Goal: Transaction & Acquisition: Book appointment/travel/reservation

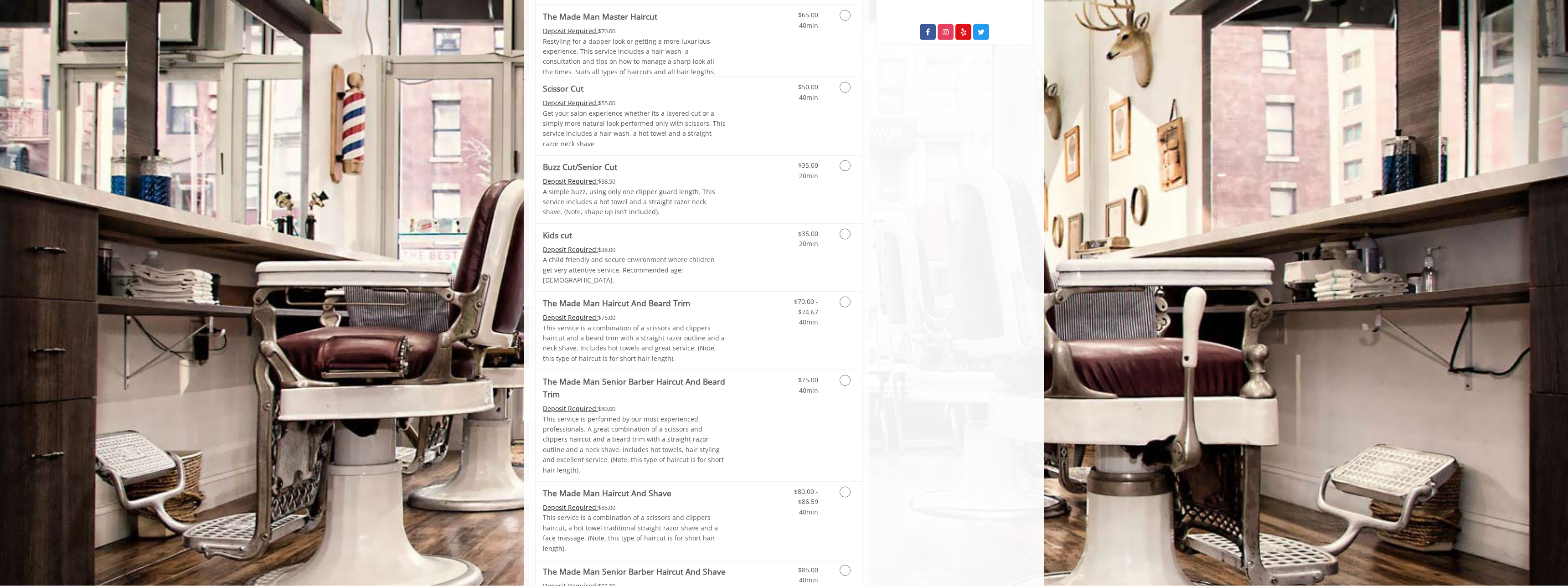
scroll to position [882, 0]
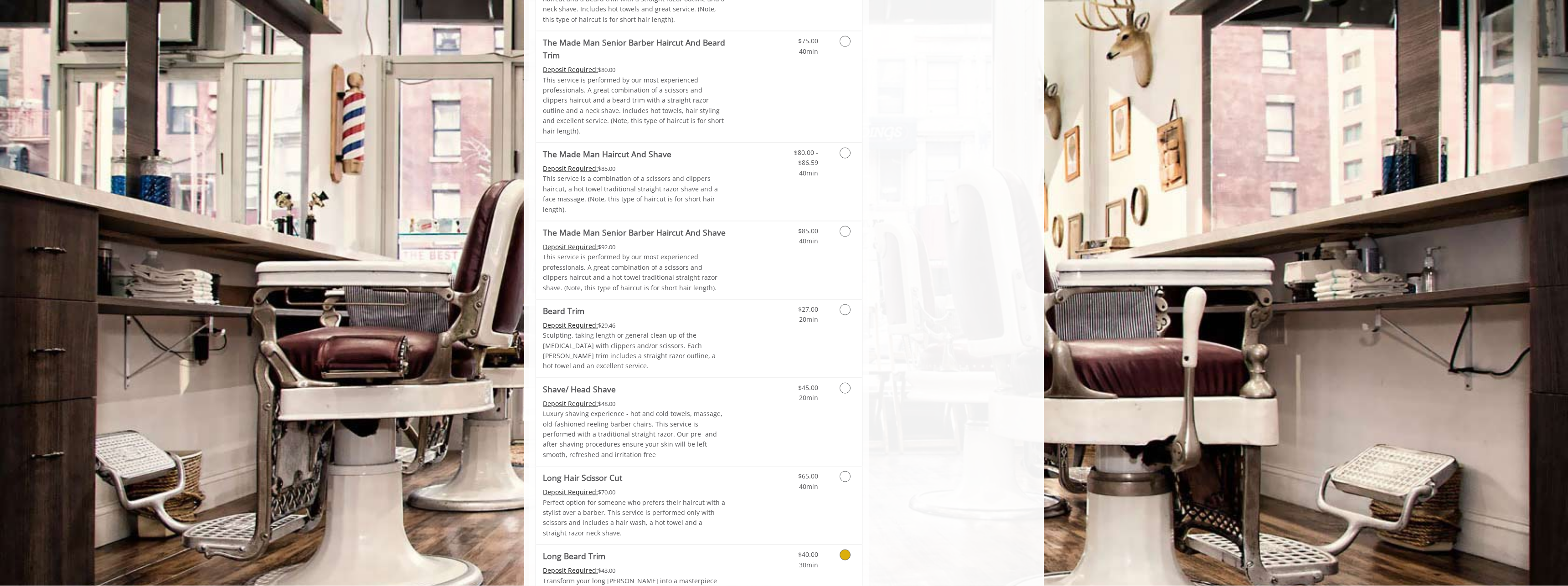
click at [836, 545] on link "Grooming services" at bounding box center [844, 557] width 23 height 25
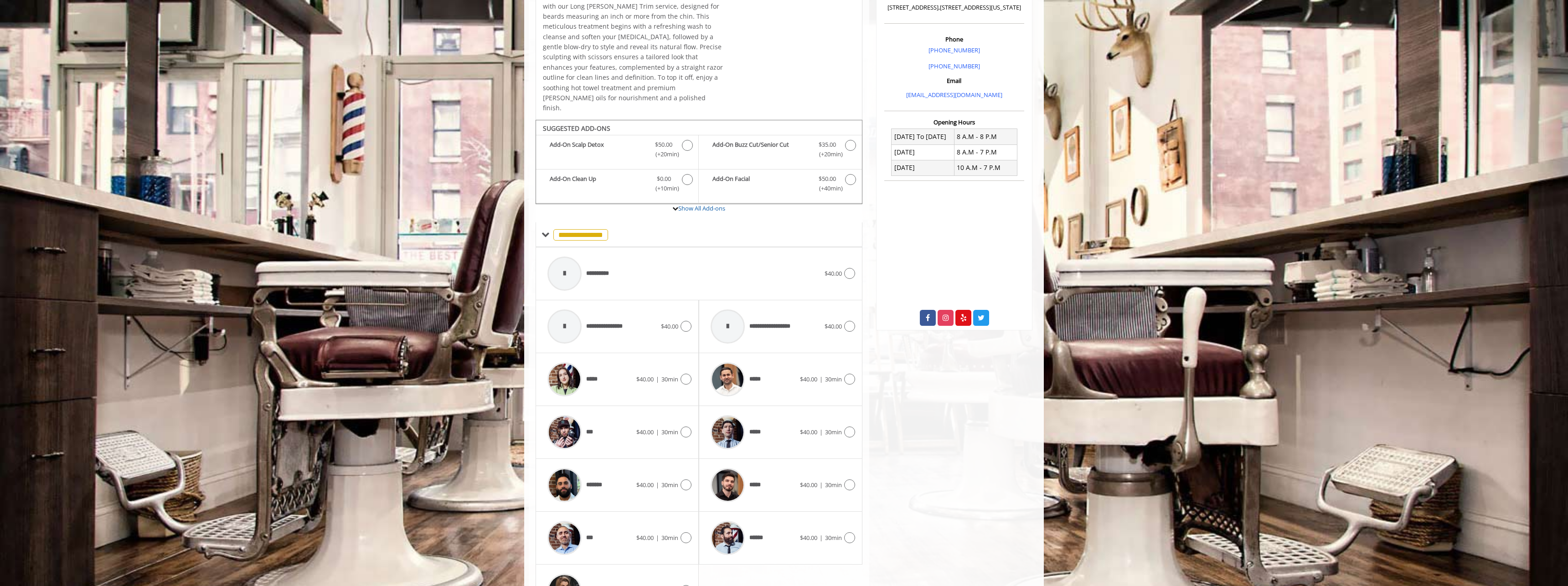
scroll to position [300, 0]
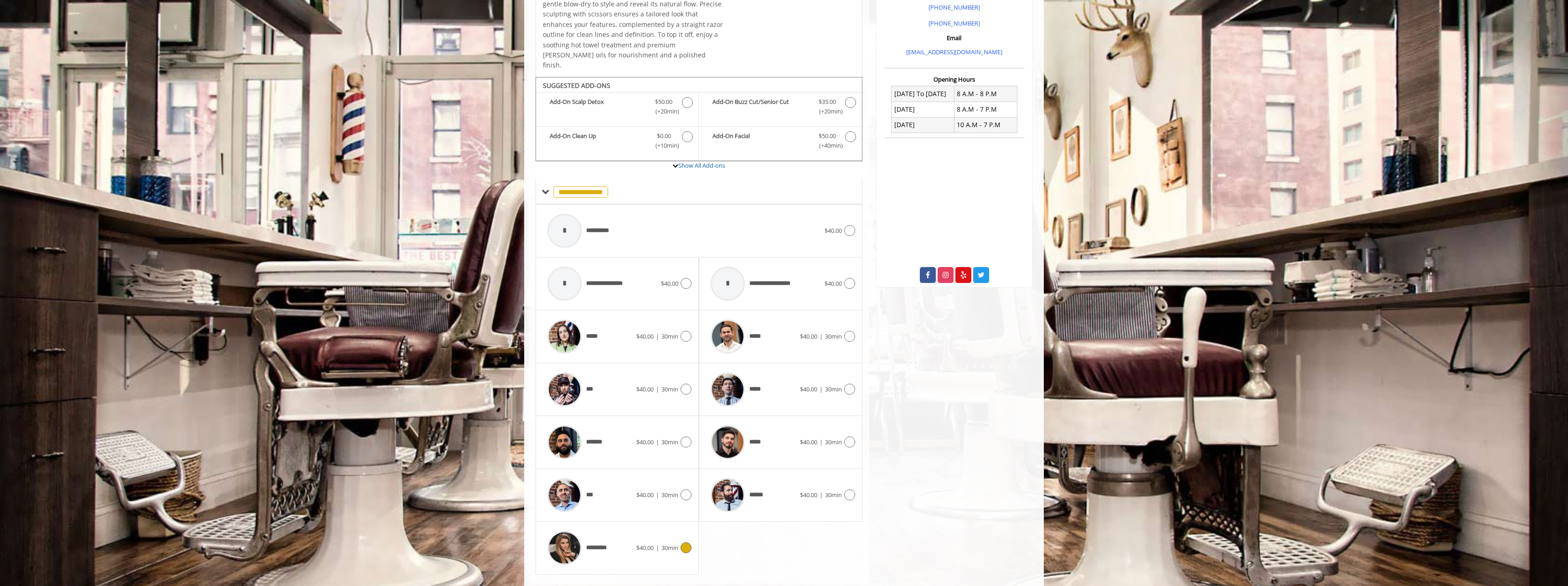
click at [654, 543] on span "$40.00" at bounding box center [645, 547] width 17 height 8
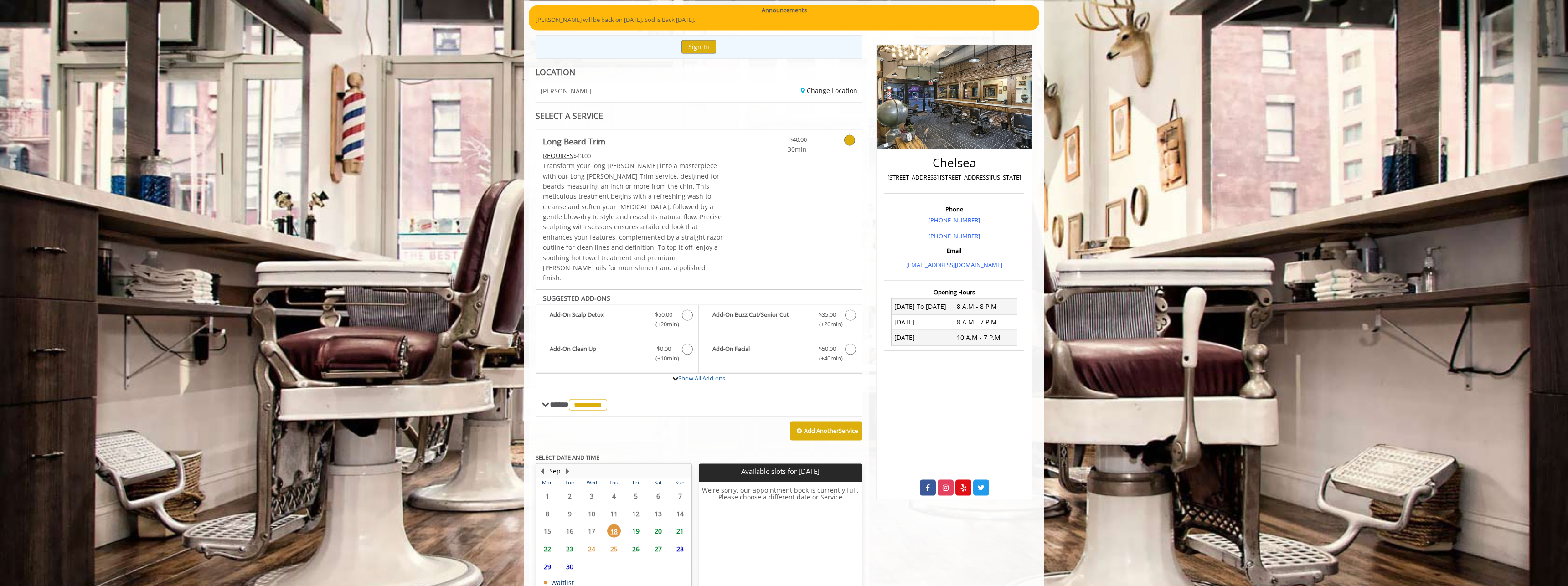
scroll to position [131, 0]
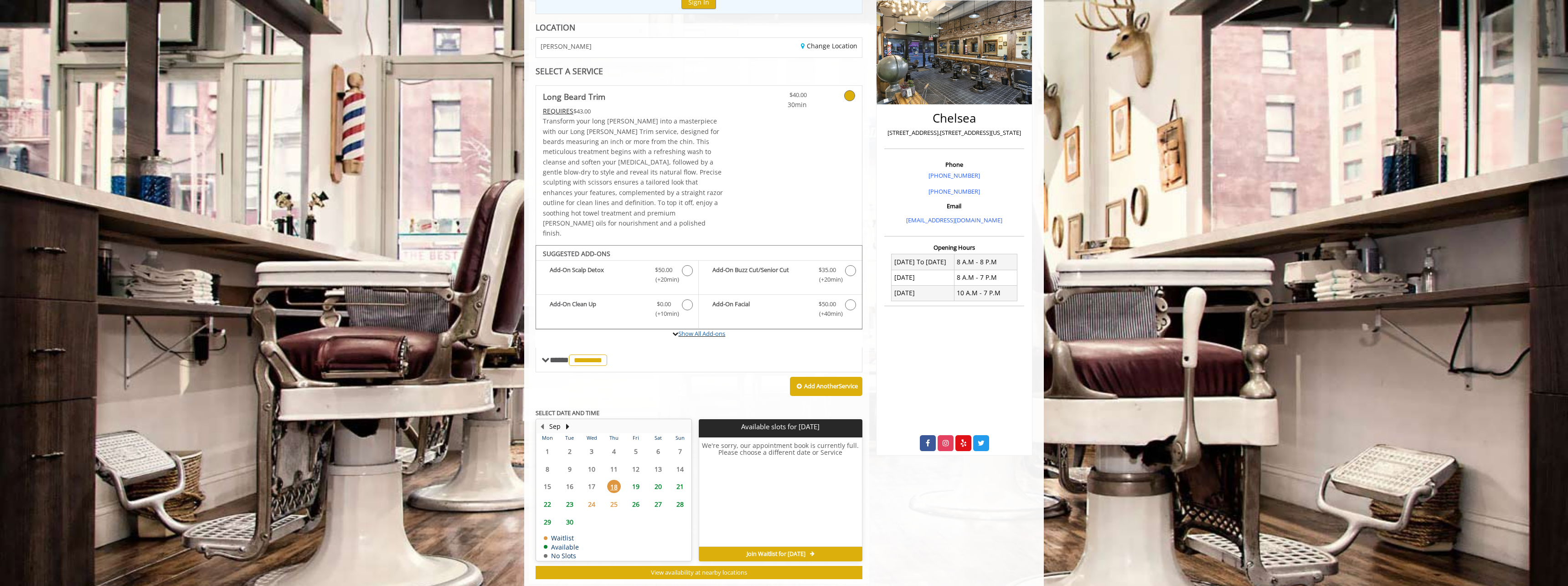
click at [676, 331] on icon at bounding box center [676, 334] width 6 height 6
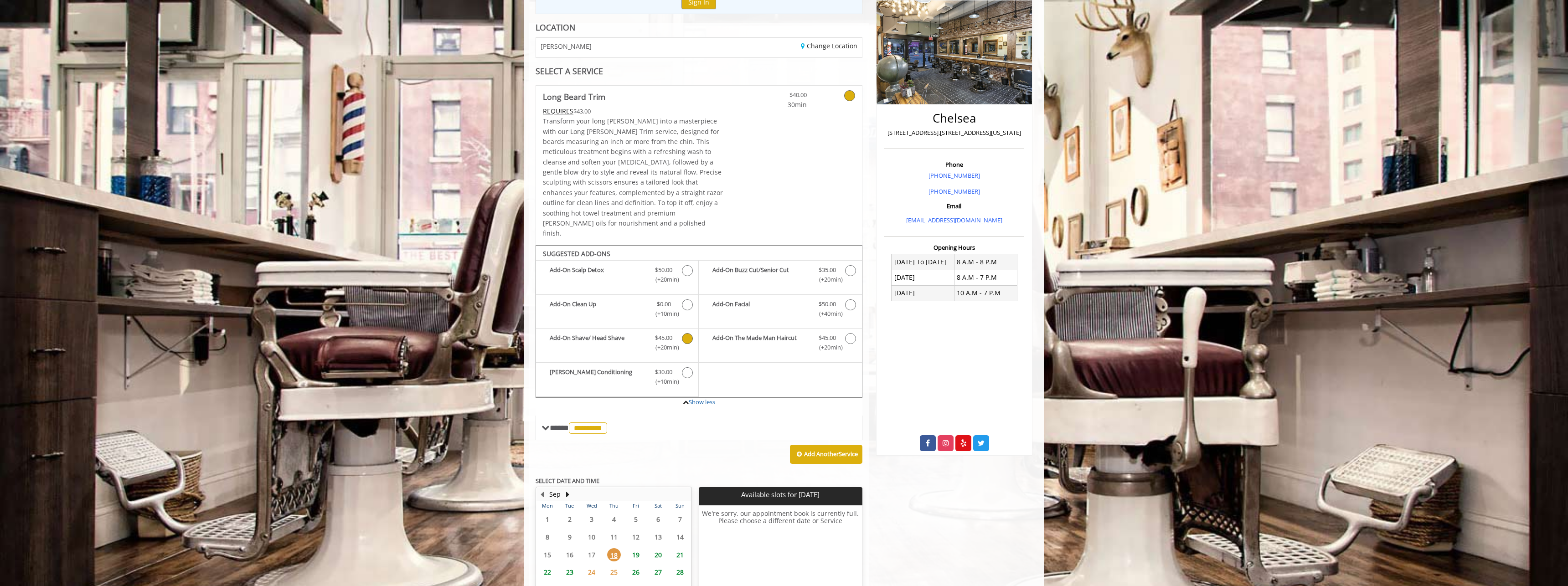
click at [647, 333] on span "Discounted Price $45.00 (+20min )" at bounding box center [663, 342] width 36 height 19
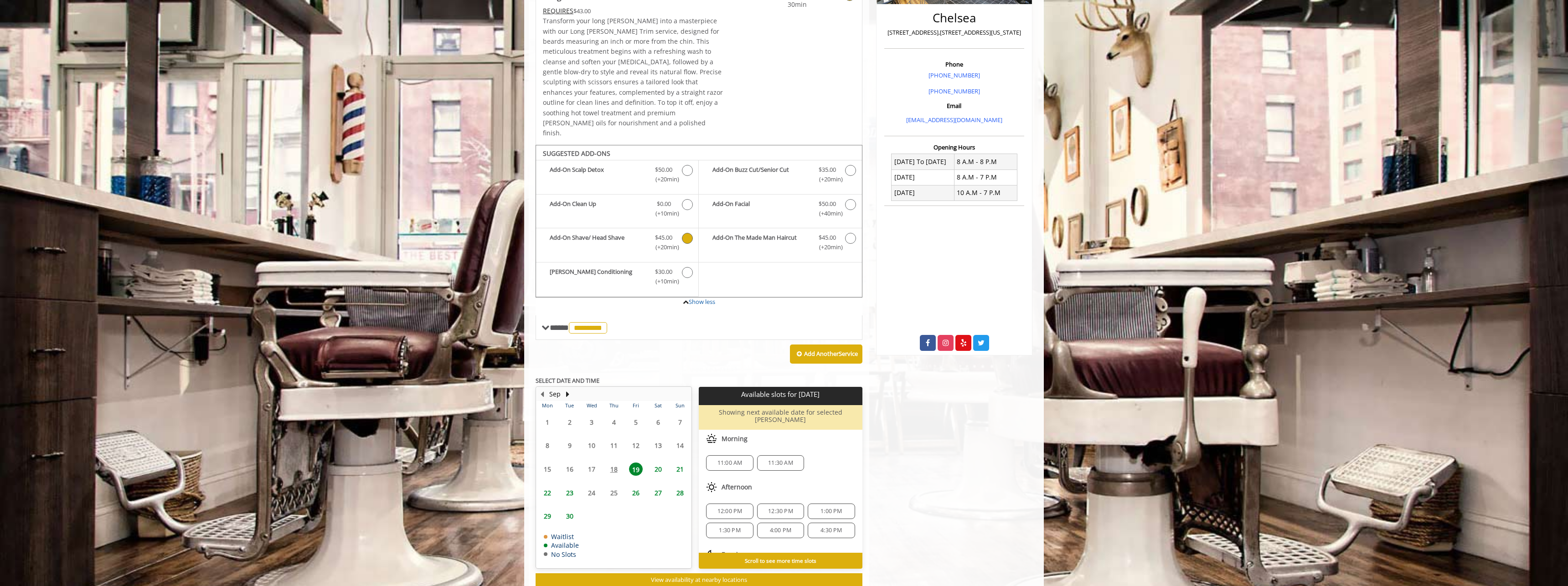
scroll to position [41, 0]
click at [724, 486] on span "1:30 PM" at bounding box center [729, 489] width 21 height 7
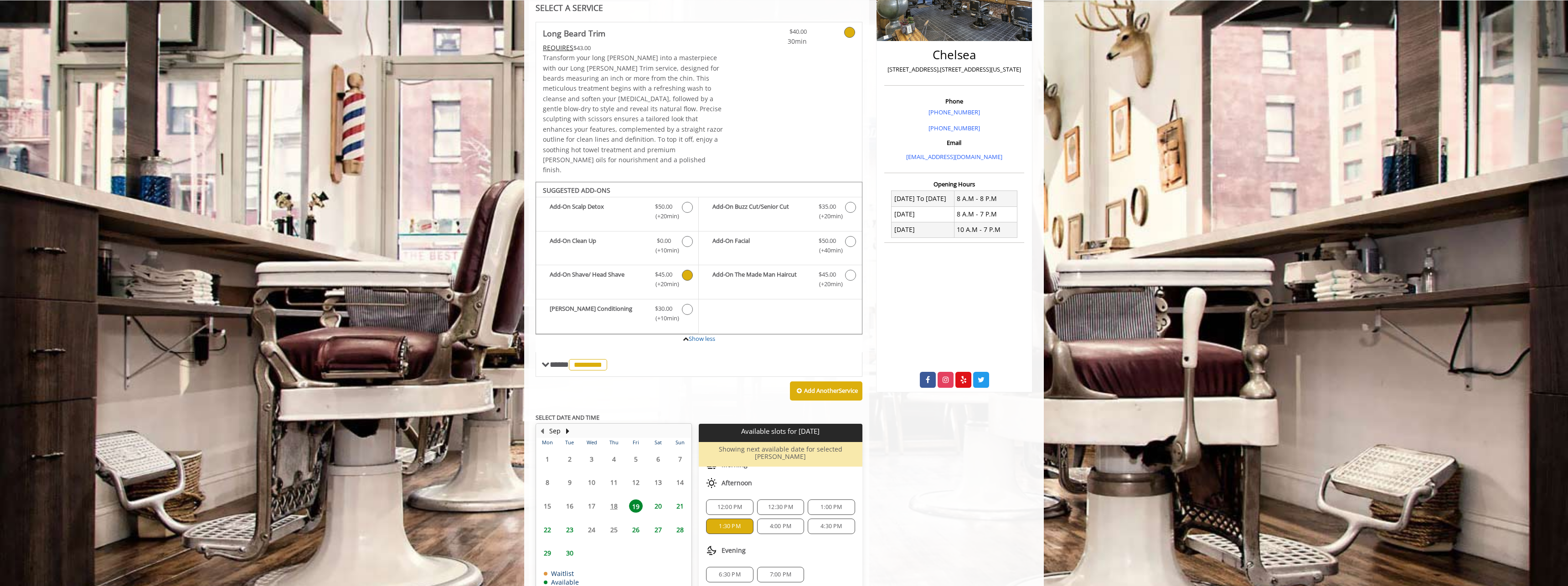
scroll to position [192, 0]
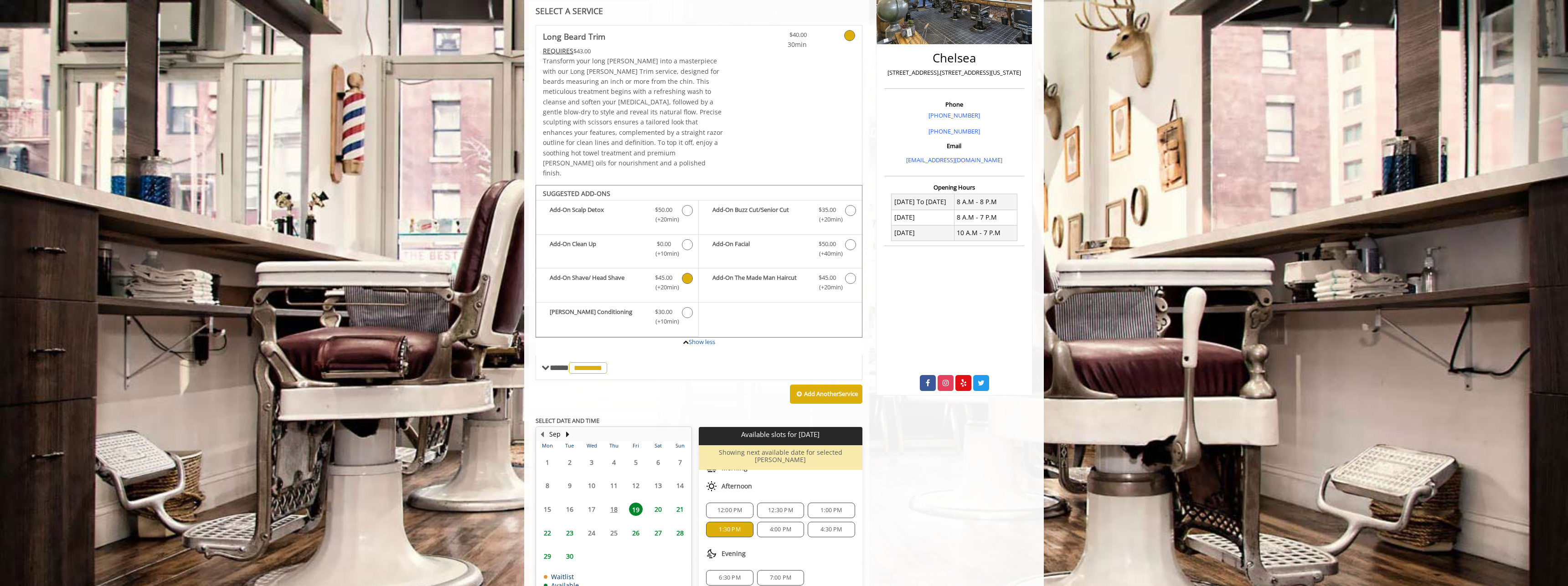
click at [686, 268] on div "Add-On Shave/ Head Shave Discounted Price $45.00 (+20min )" at bounding box center [617, 285] width 163 height 34
click at [688, 307] on icon "Long Beard Trim Add-onS" at bounding box center [687, 313] width 11 height 11
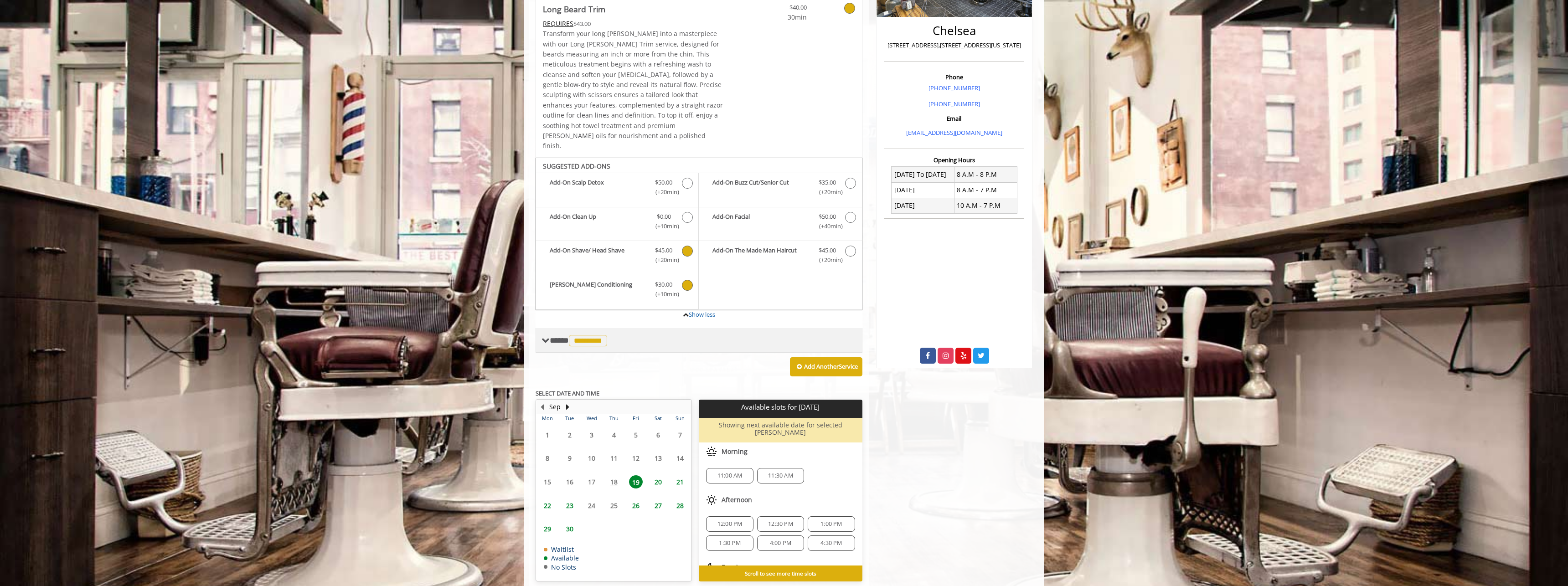
scroll to position [232, 0]
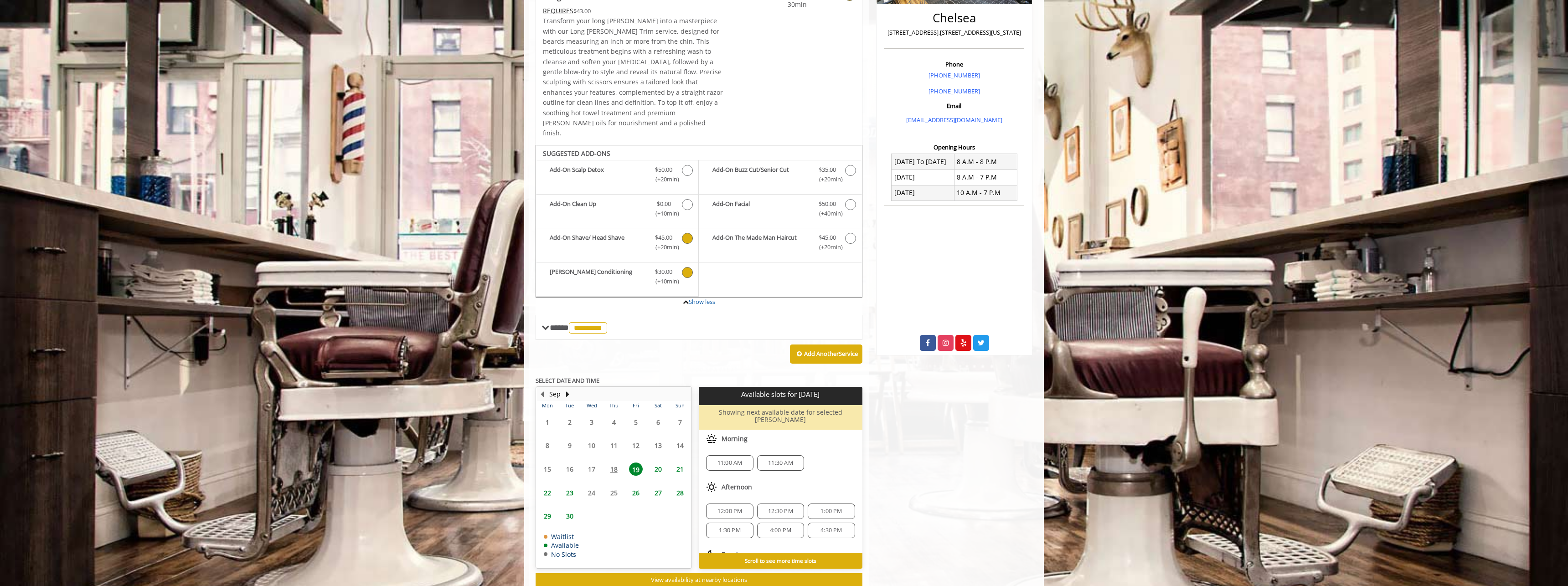
click at [687, 233] on icon "Long Beard Trim Add-onS" at bounding box center [687, 239] width 11 height 11
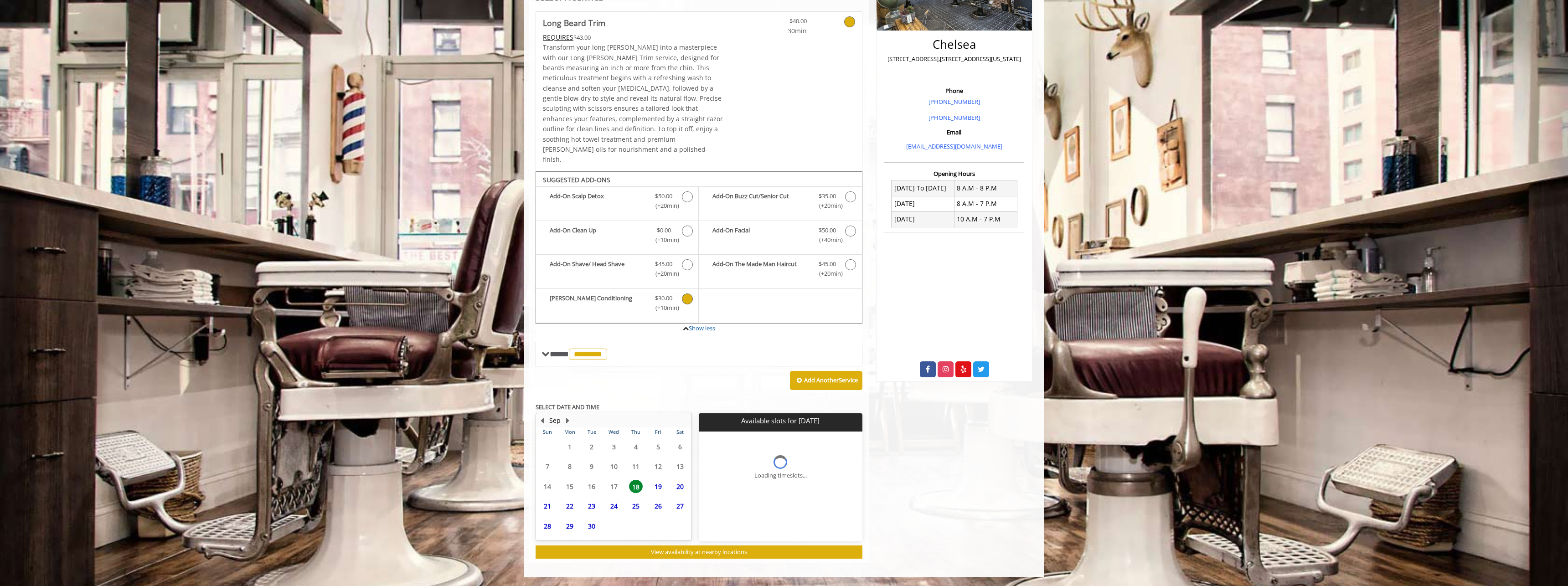
scroll to position [185, 0]
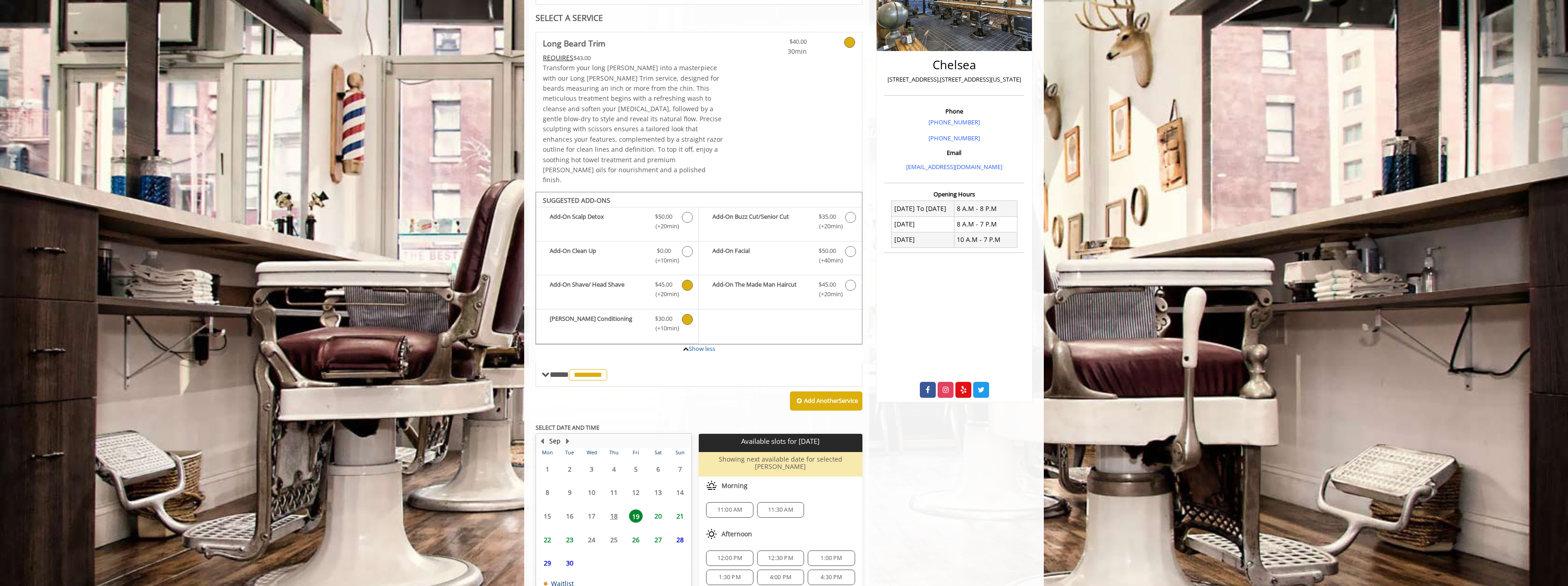
click at [688, 280] on icon "Long Beard Trim Add-onS" at bounding box center [687, 285] width 11 height 11
click at [685, 314] on icon "Long Beard Trim Add-onS" at bounding box center [687, 319] width 11 height 11
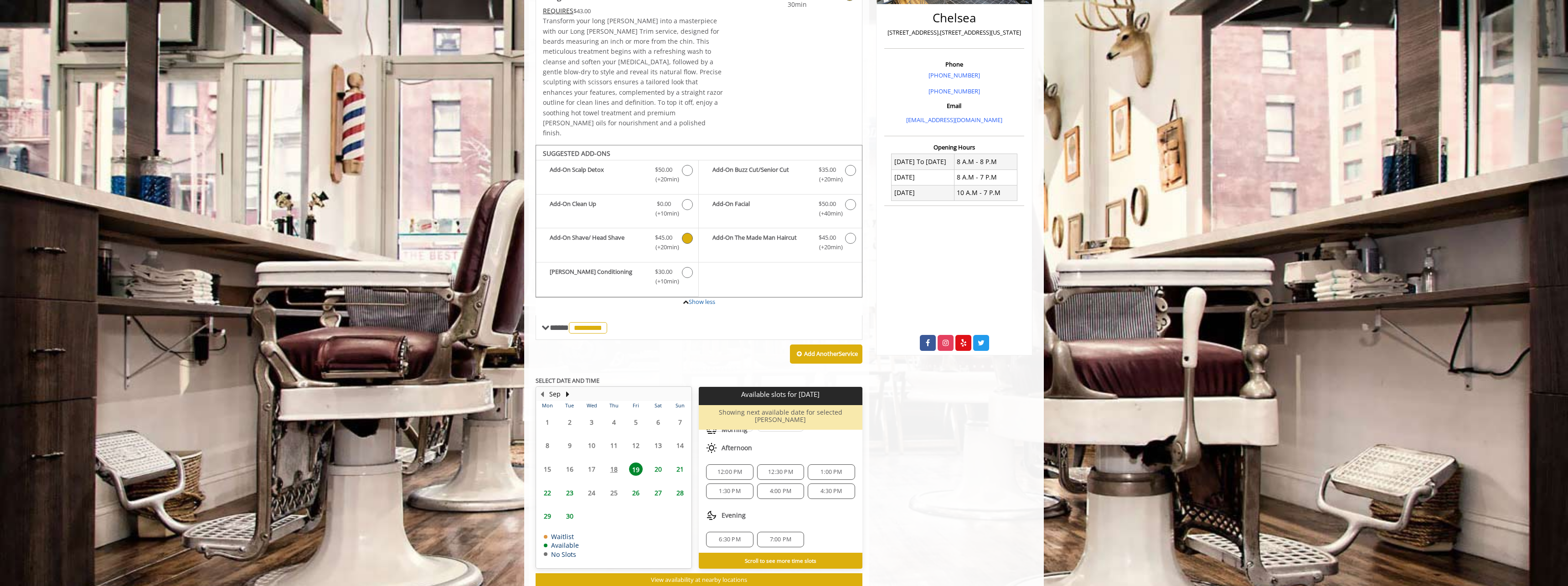
scroll to position [41, 0]
click at [723, 486] on span "1:30 PM" at bounding box center [729, 489] width 21 height 7
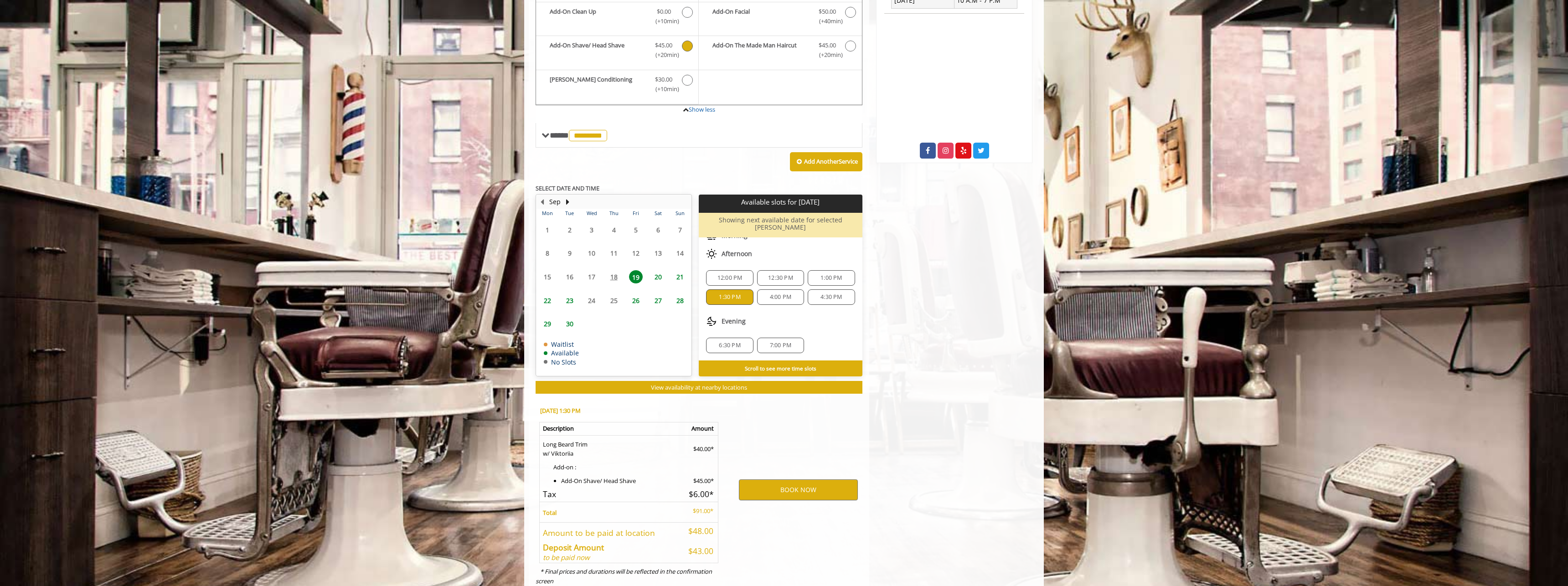
click at [659, 270] on span "20" at bounding box center [658, 277] width 13 height 13
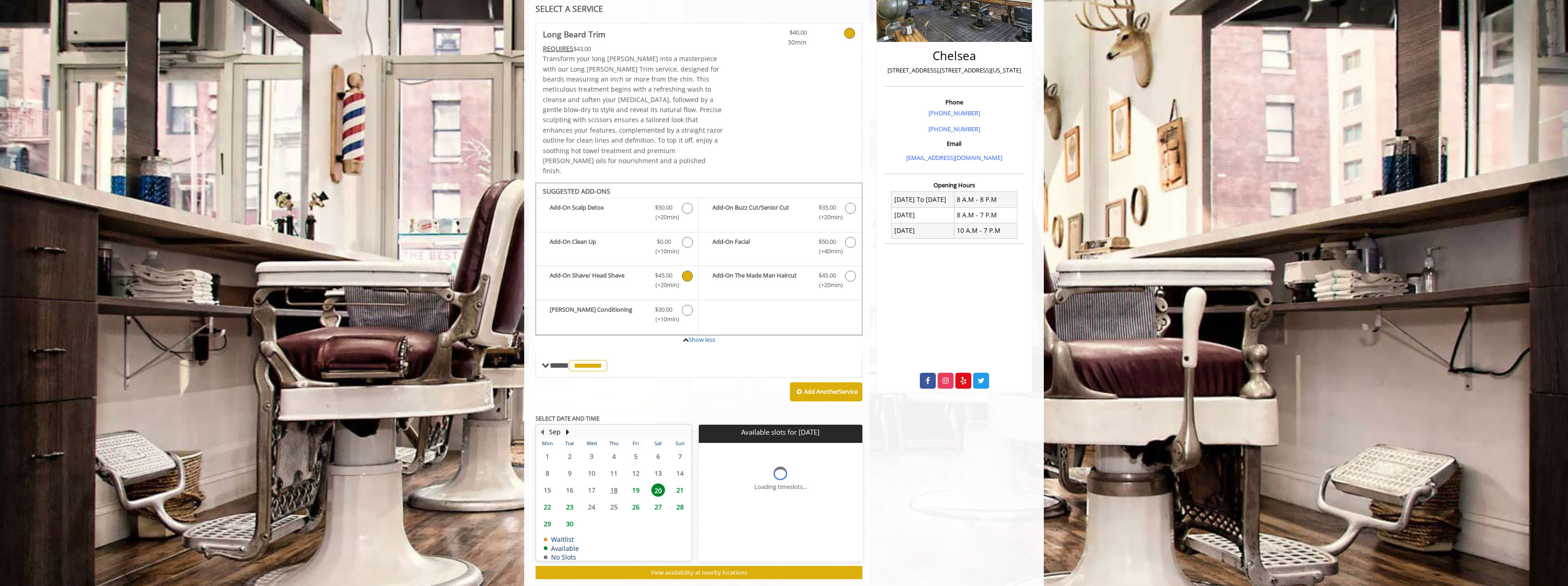
scroll to position [215, 0]
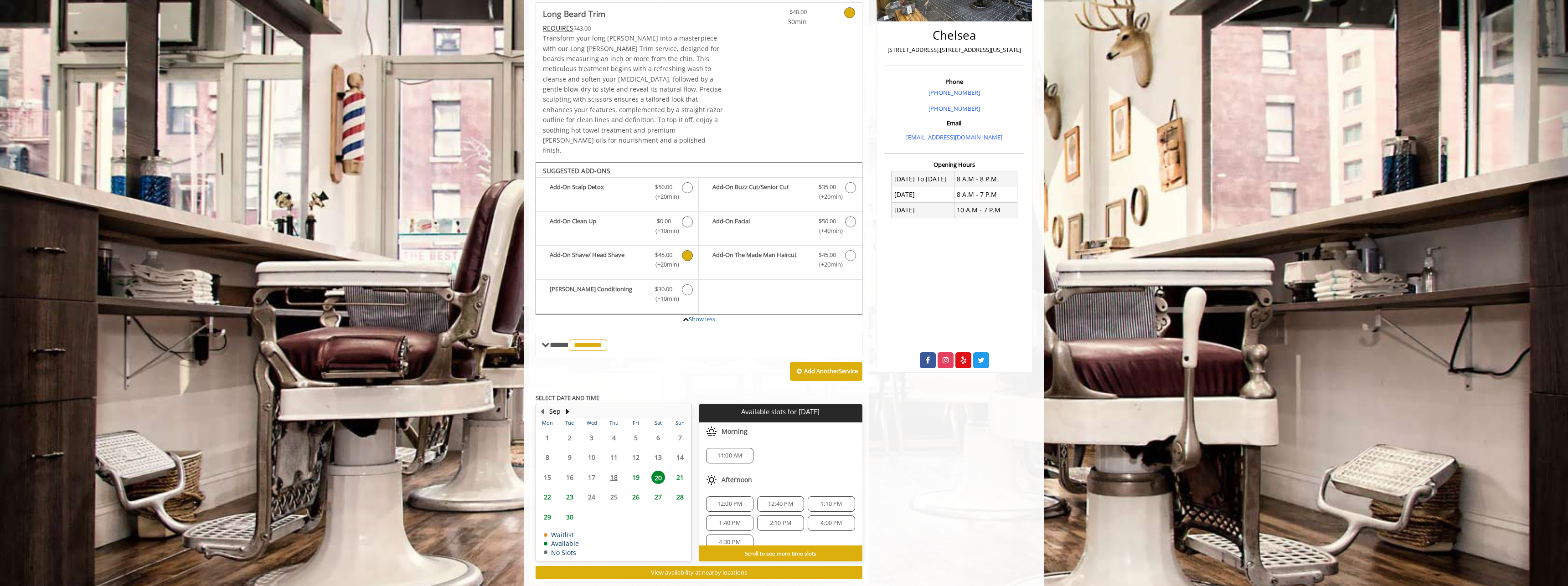
click at [632, 471] on span "19" at bounding box center [635, 478] width 13 height 13
click at [729, 478] on span "1:30 PM" at bounding box center [729, 482] width 21 height 7
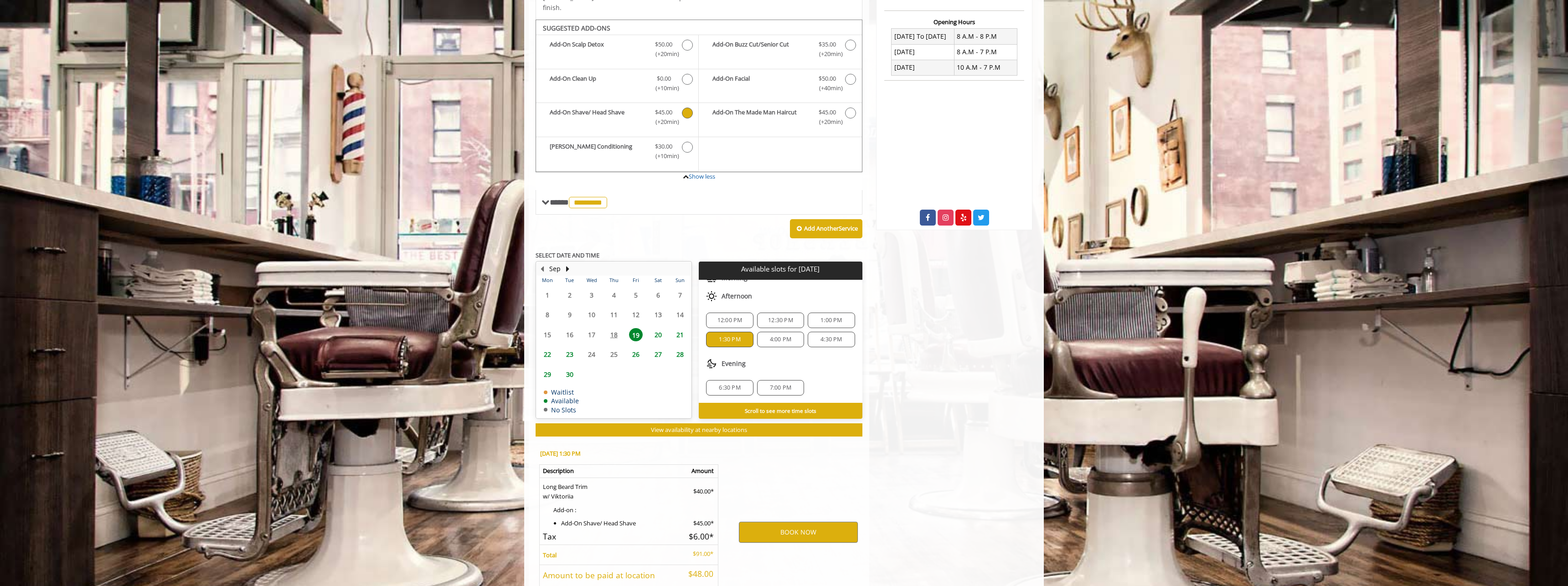
scroll to position [407, 0]
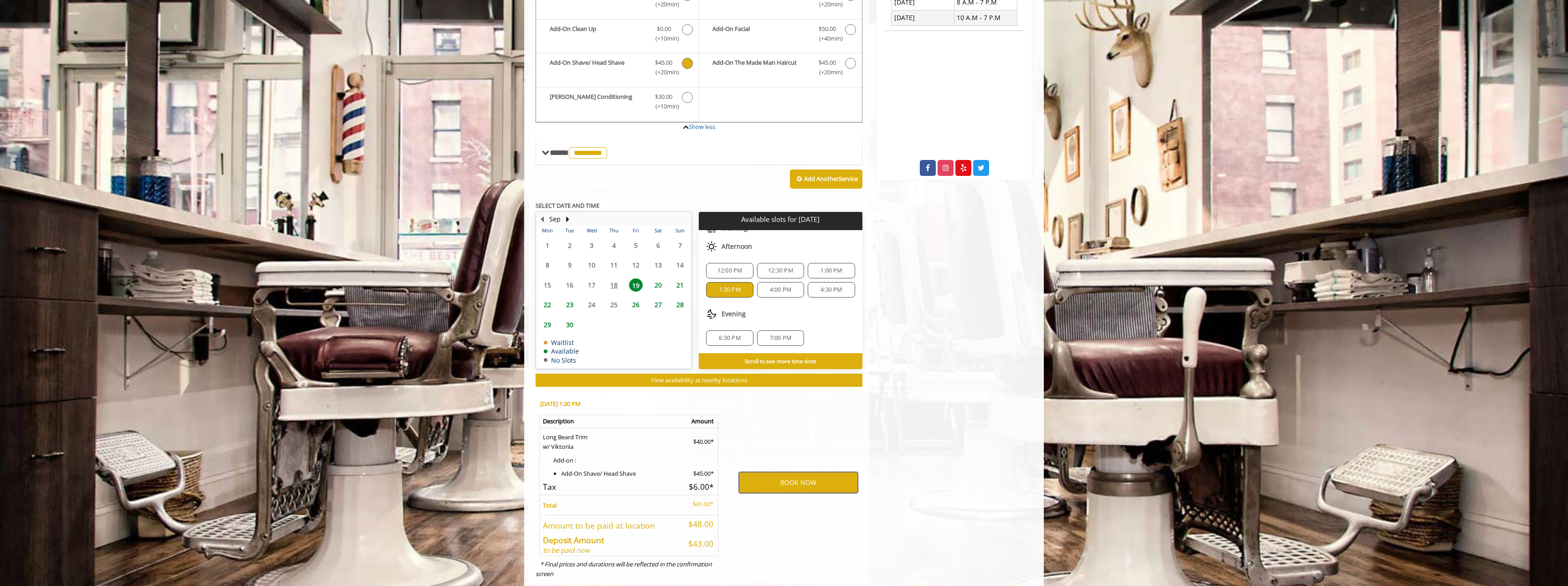
click at [774, 472] on button "BOOK NOW" at bounding box center [798, 483] width 119 height 21
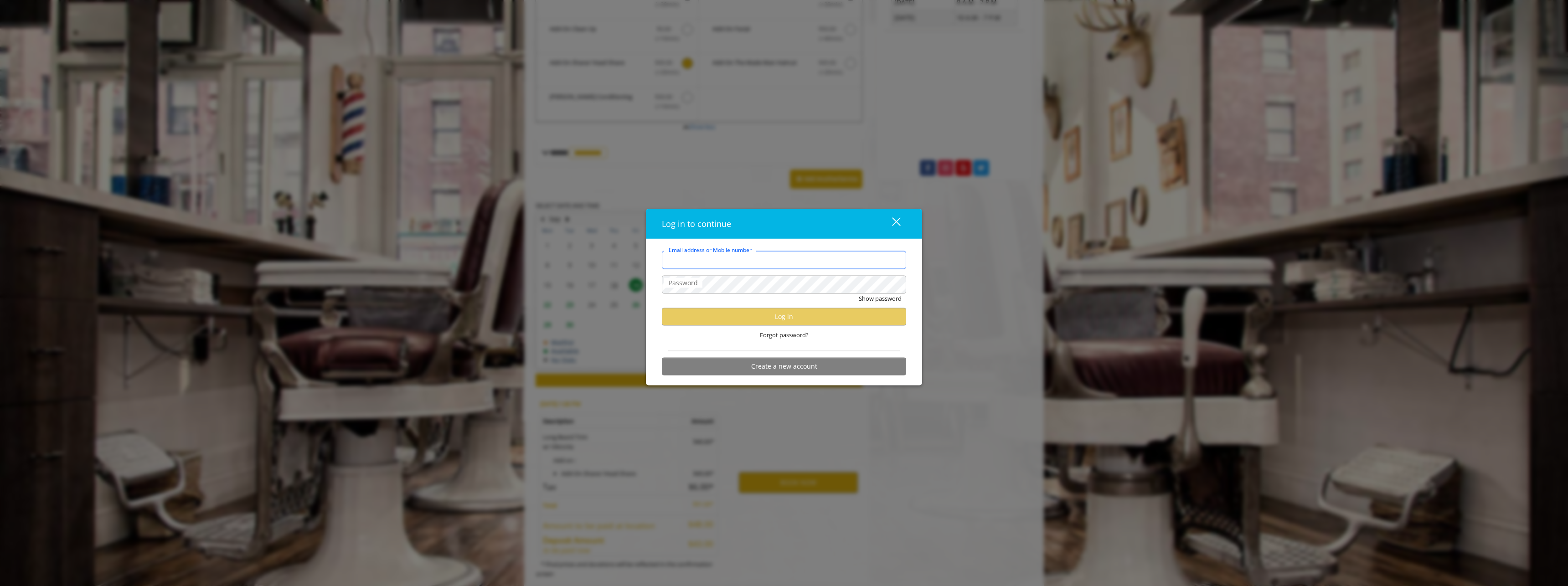
type input "**********"
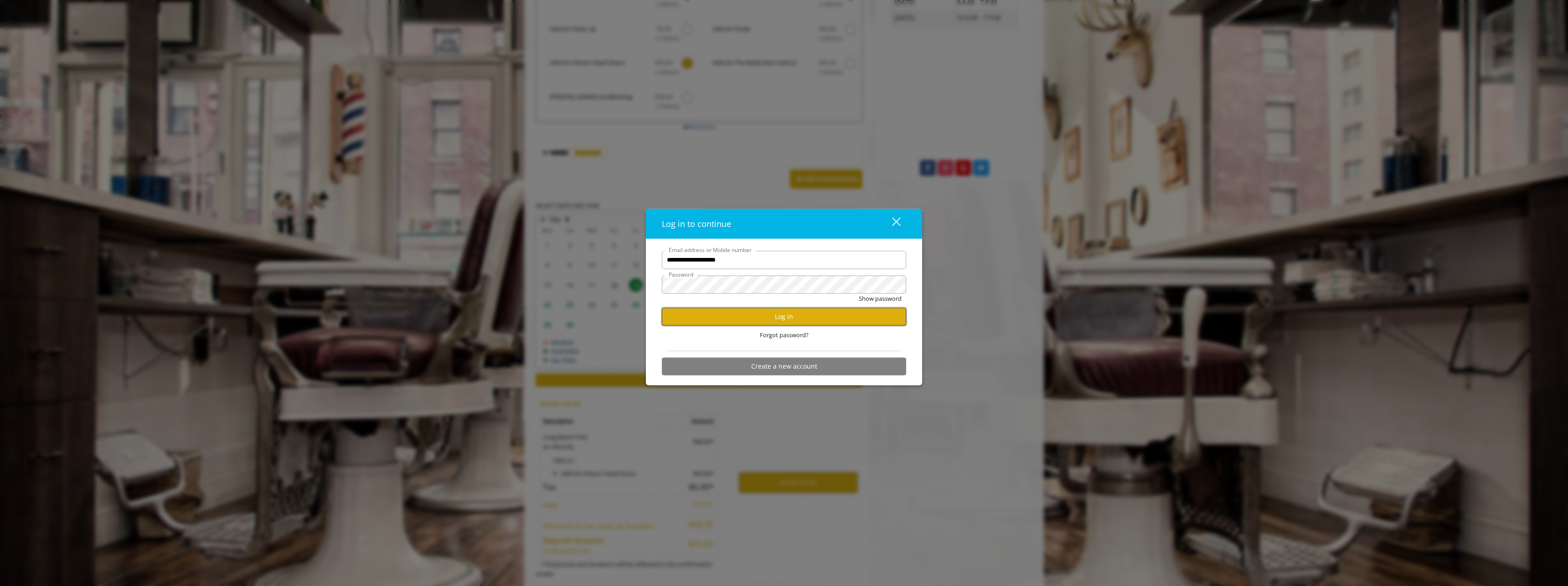
click at [808, 319] on button "Log in" at bounding box center [783, 316] width 244 height 18
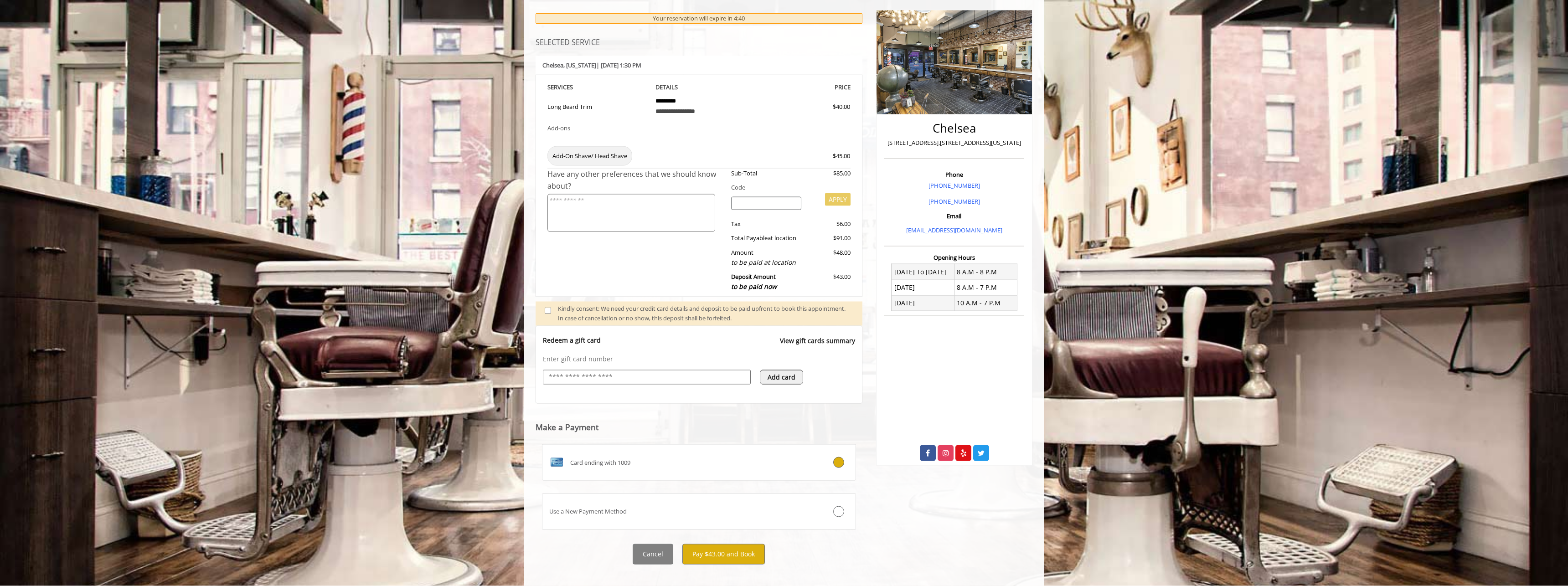
scroll to position [124, 0]
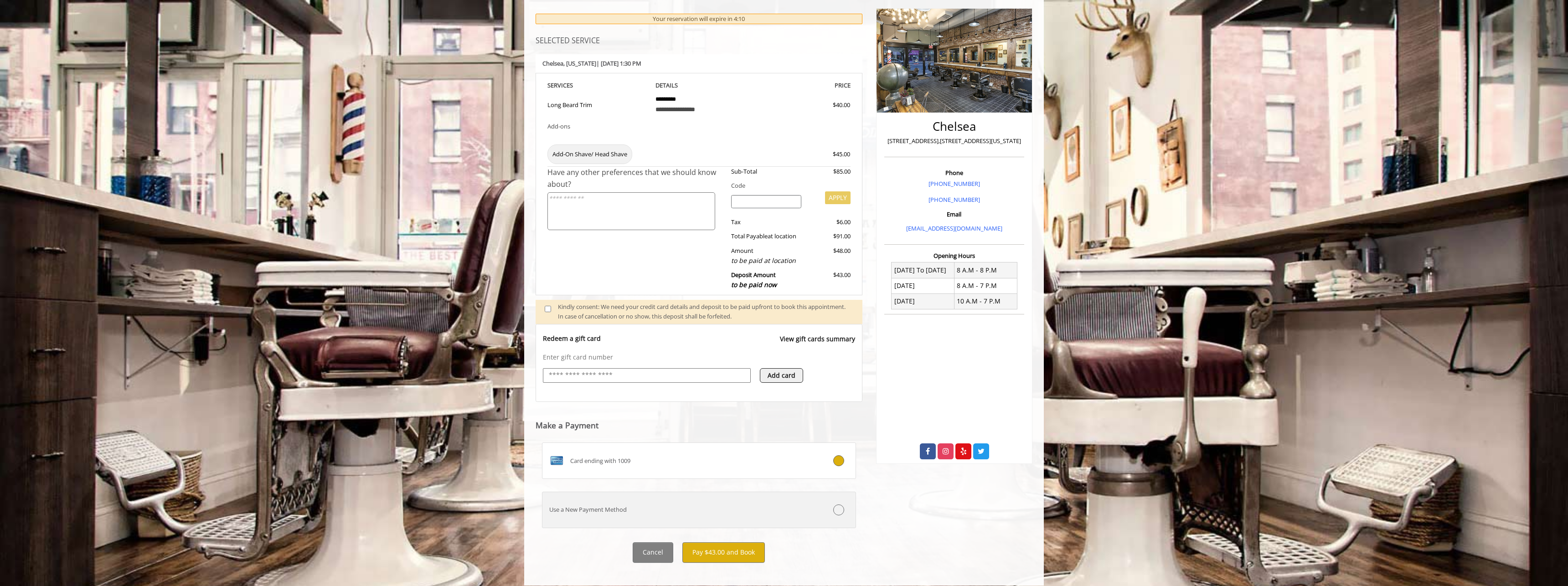
click at [658, 514] on label "Use a New Payment Method" at bounding box center [699, 510] width 314 height 37
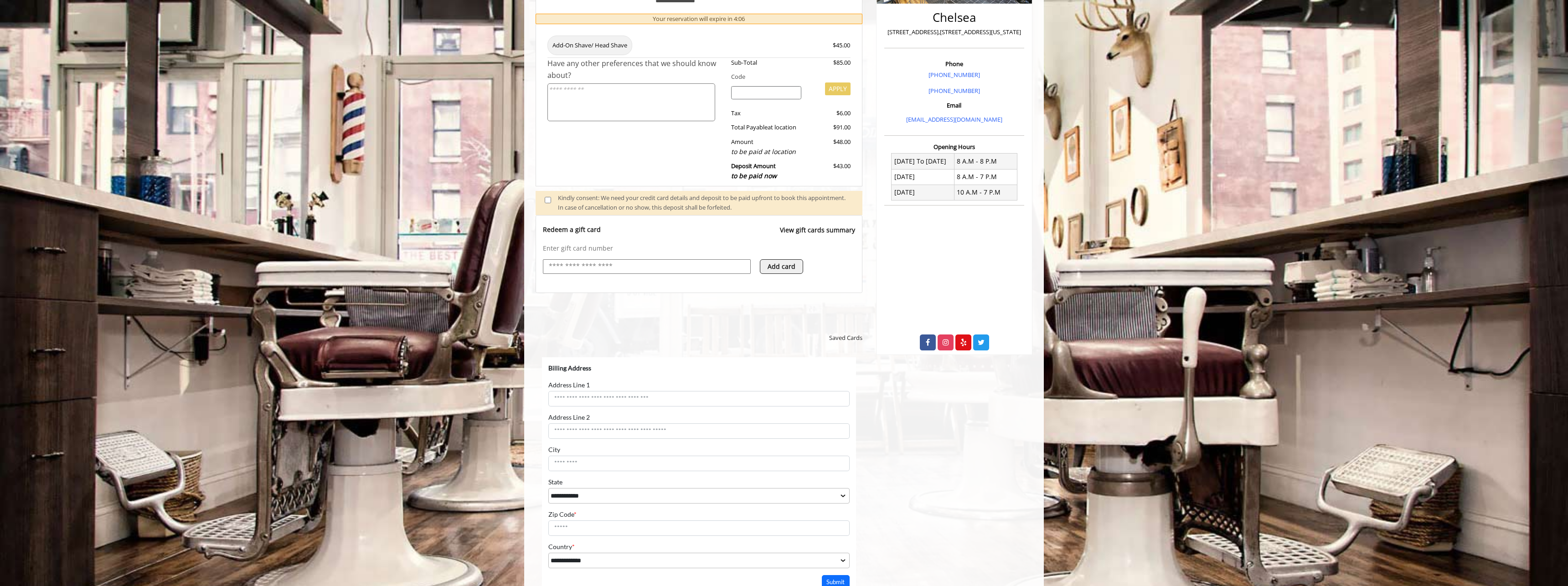
scroll to position [328, 0]
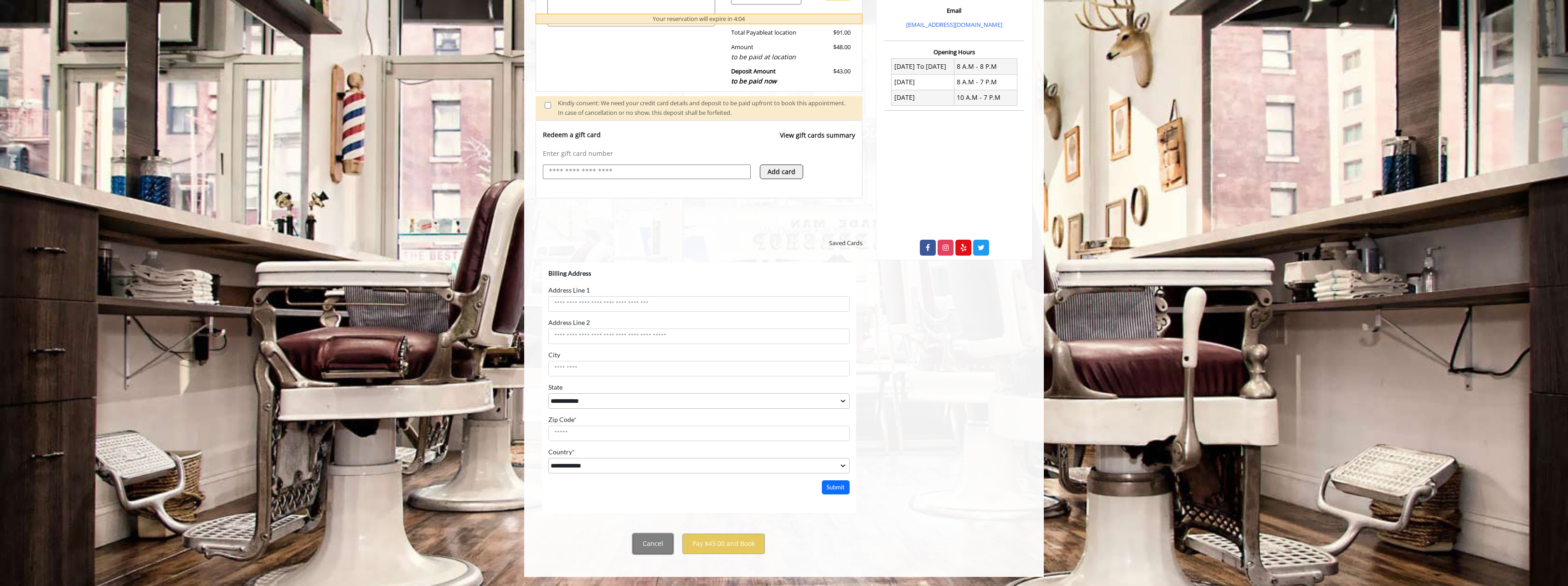
click at [657, 543] on button "Cancel" at bounding box center [653, 544] width 41 height 21
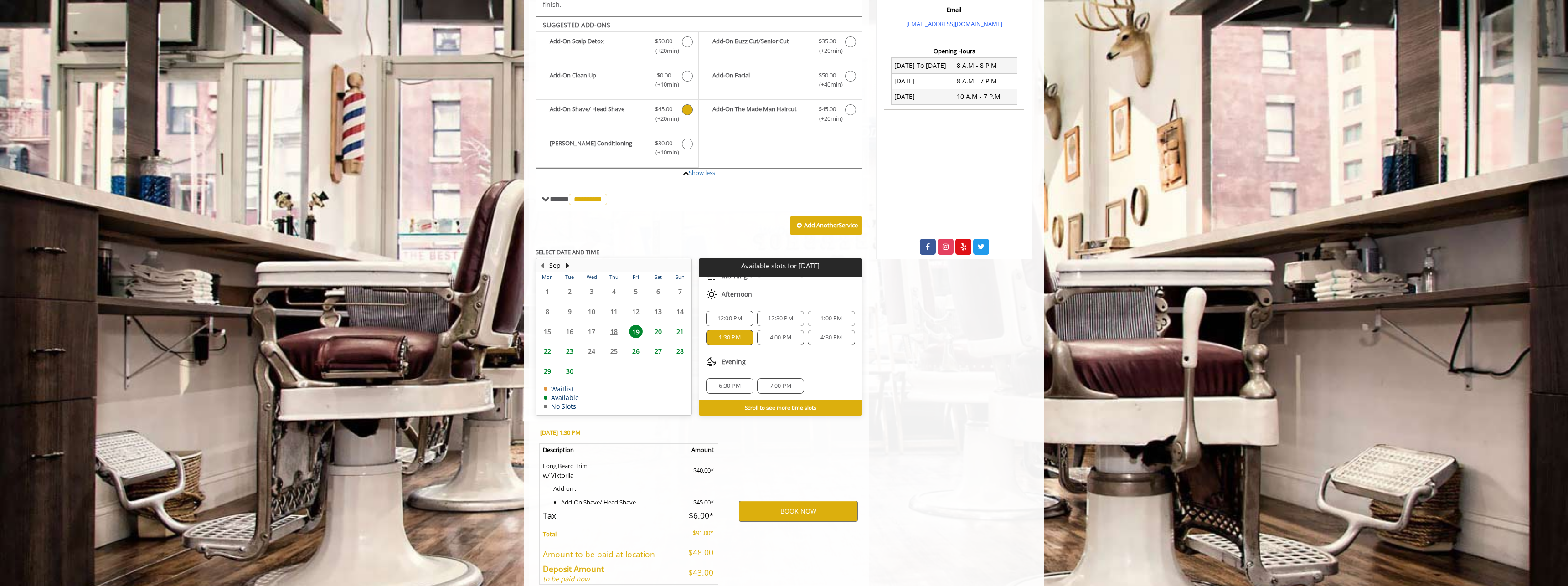
scroll to position [41, 0]
click at [785, 329] on div "4:00 PM" at bounding box center [780, 336] width 47 height 15
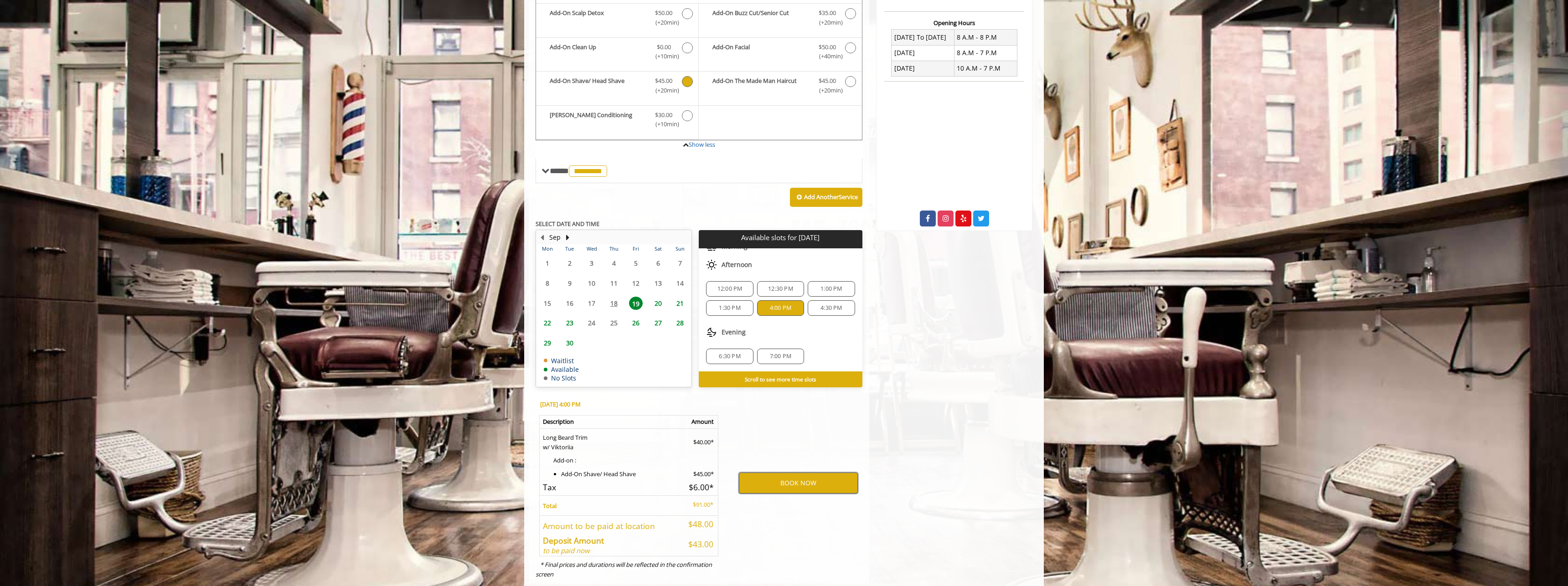
click at [814, 473] on button "BOOK NOW" at bounding box center [798, 483] width 119 height 21
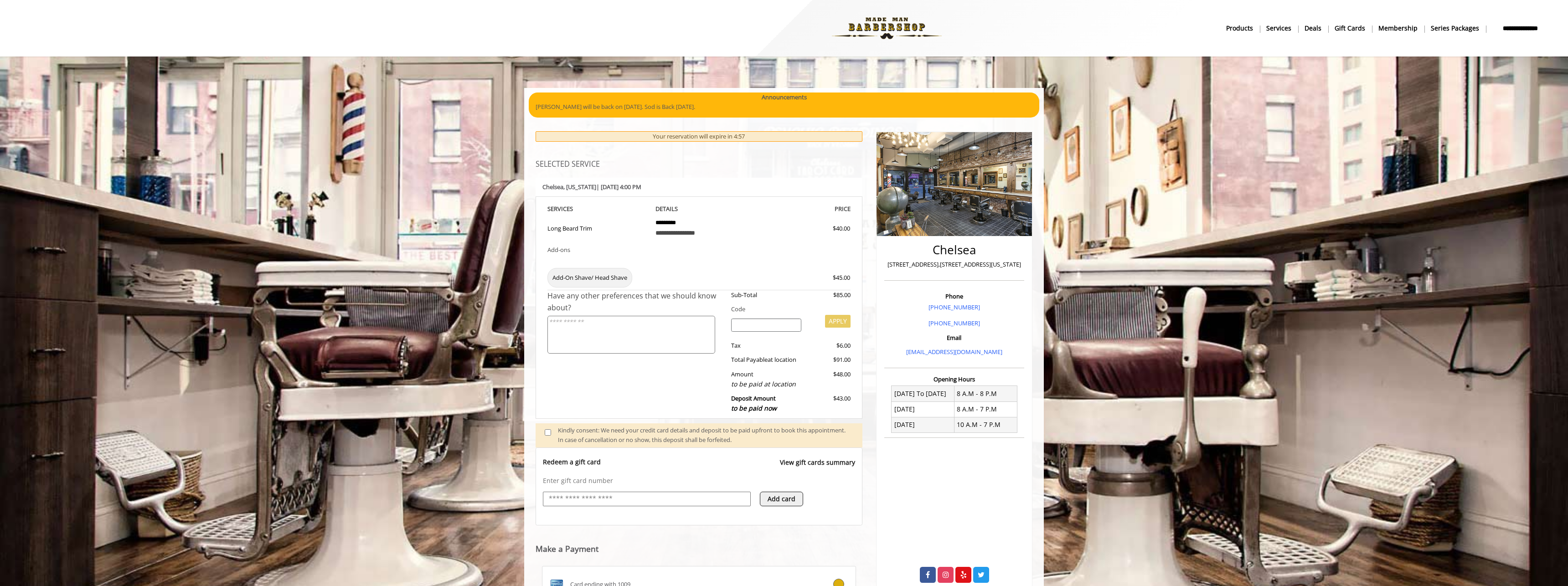
scroll to position [124, 0]
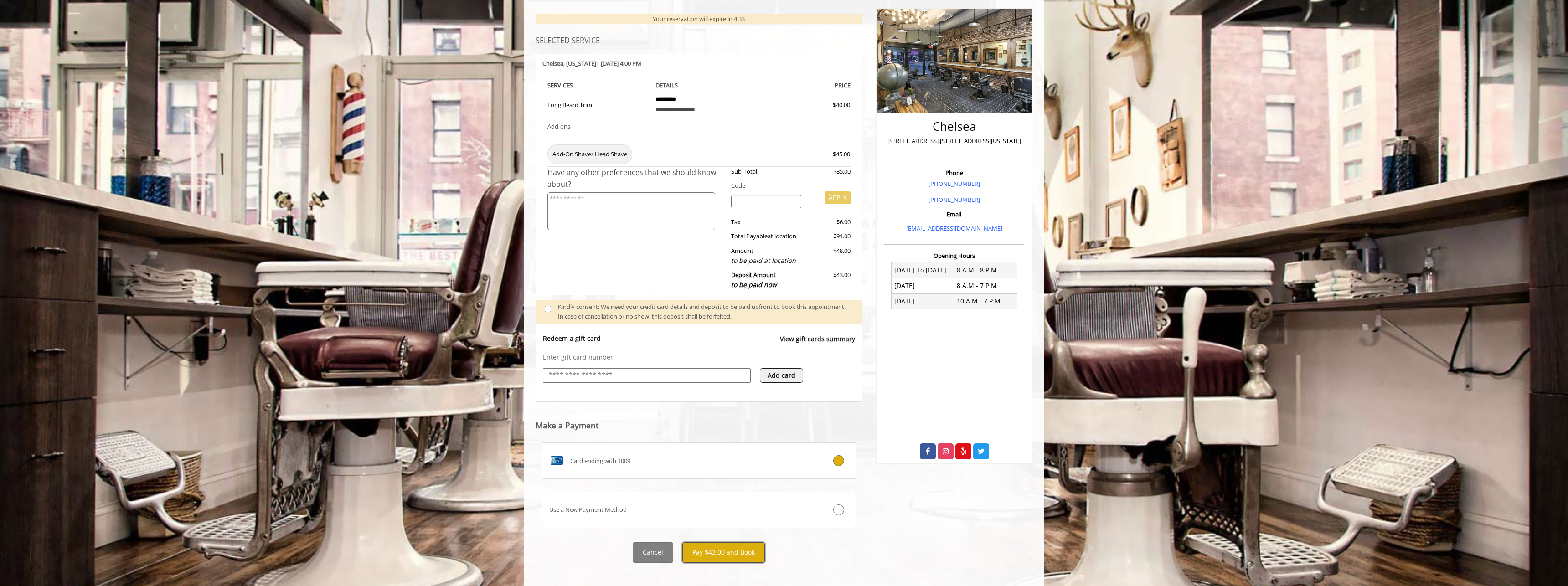
click at [706, 542] on button "Pay $43.00 and Book" at bounding box center [724, 553] width 83 height 21
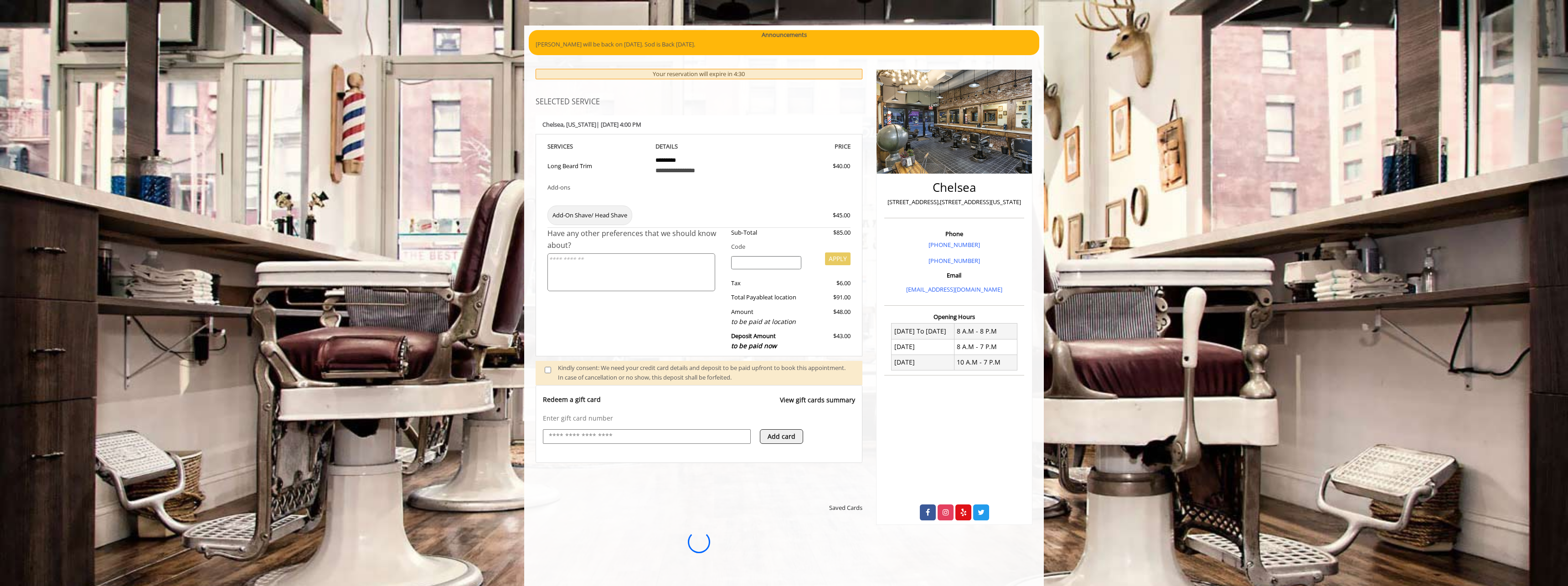
scroll to position [0, 0]
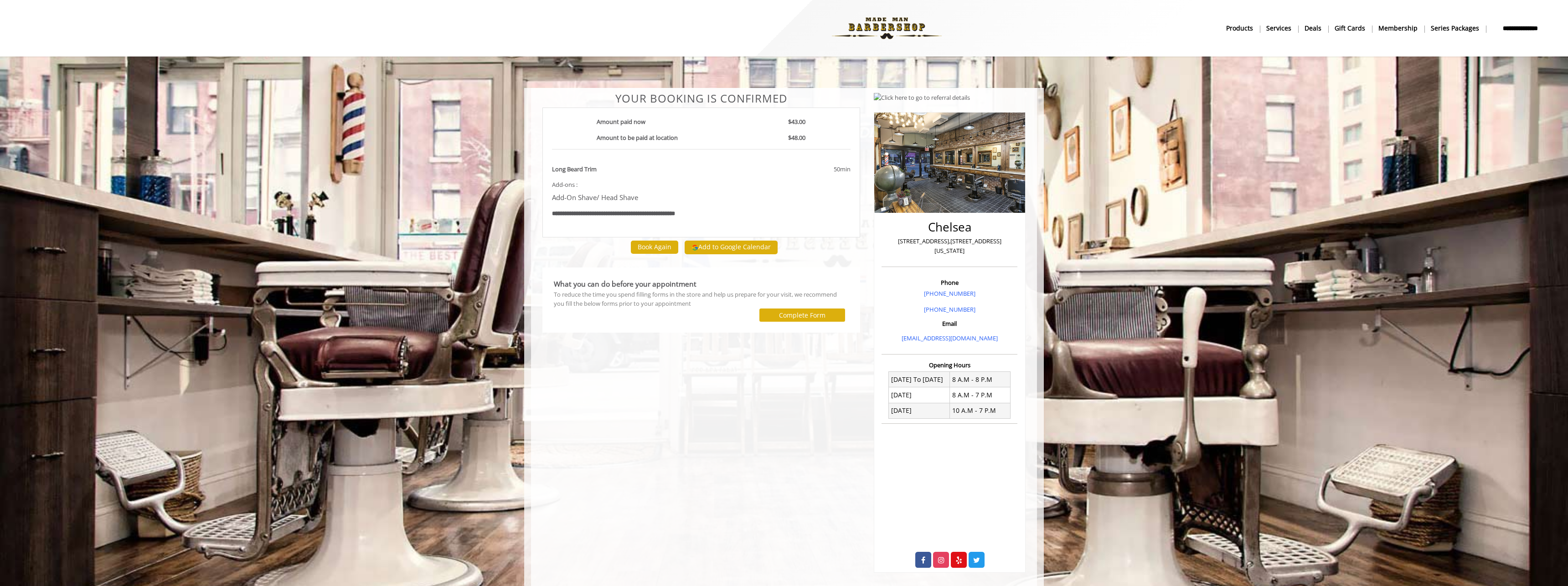
click at [611, 517] on div "**********" at bounding box center [701, 332] width 331 height 480
